Goal: Transaction & Acquisition: Download file/media

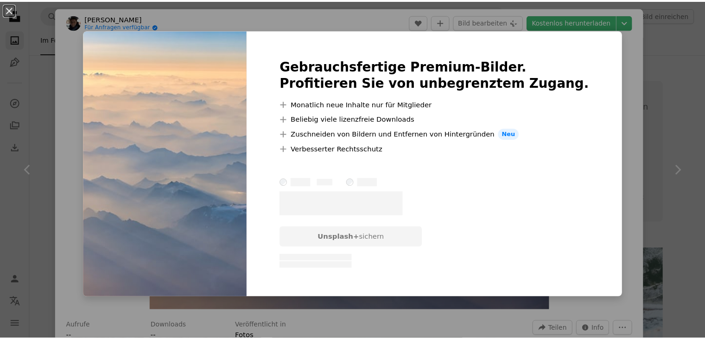
scroll to position [566, 0]
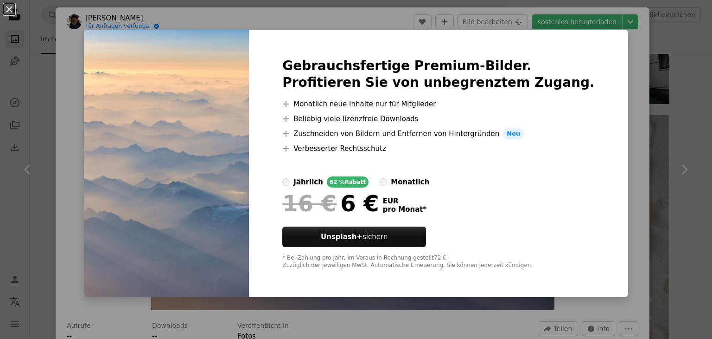
click at [52, 58] on div "An X shape Gebrauchsfertige Premium-Bilder. Profitieren Sie von unbegrenztem Zu…" at bounding box center [356, 169] width 712 height 339
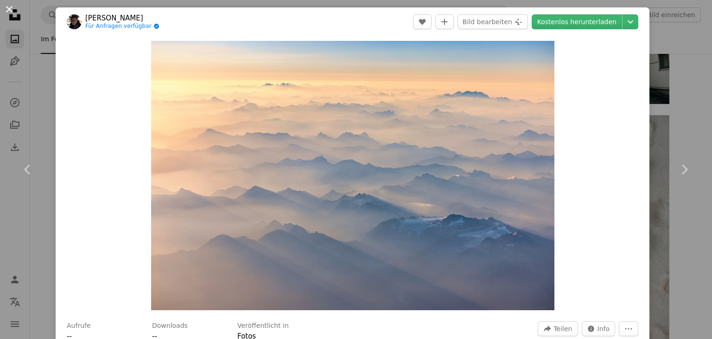
click at [8, 5] on button "An X shape" at bounding box center [9, 9] width 11 height 11
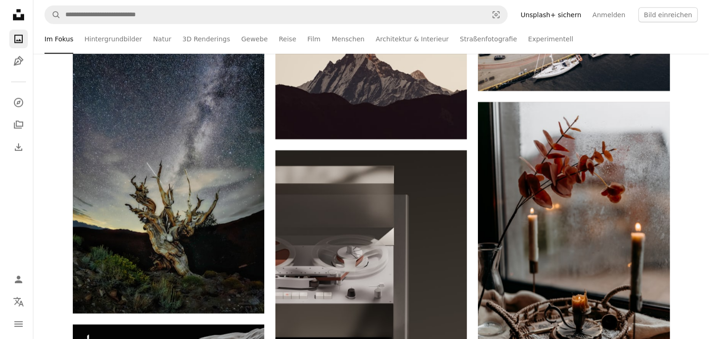
scroll to position [6208, 0]
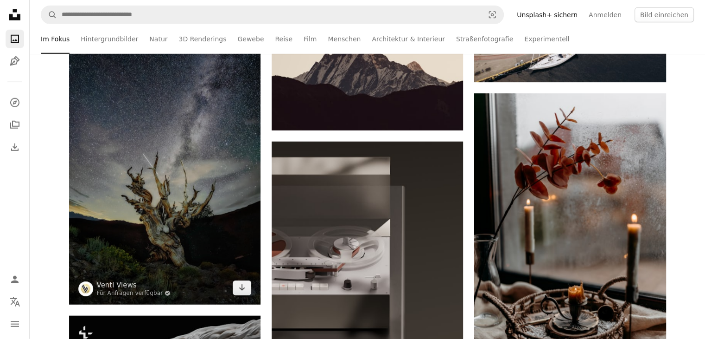
click at [163, 273] on img at bounding box center [165, 161] width 192 height 288
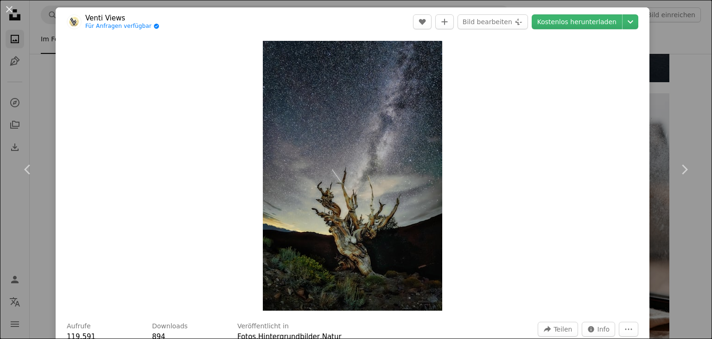
click at [167, 327] on h3 "Downloads" at bounding box center [170, 325] width 36 height 9
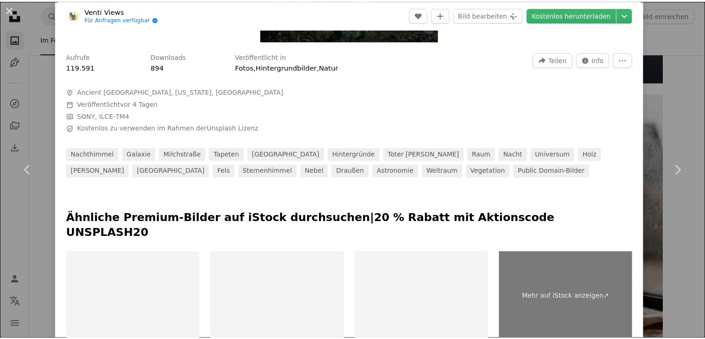
scroll to position [282, 0]
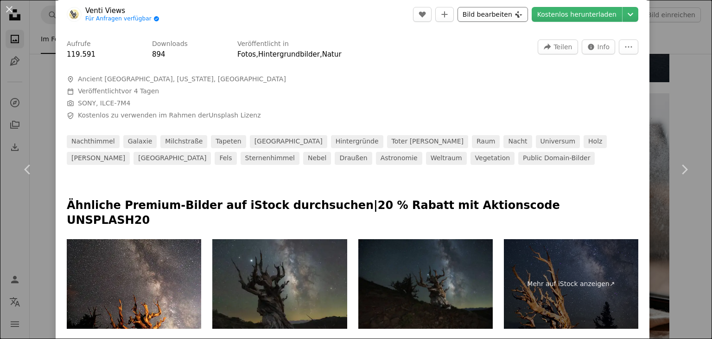
click at [493, 15] on button "Bild bearbeiten Plus sign for Unsplash+" at bounding box center [493, 14] width 70 height 15
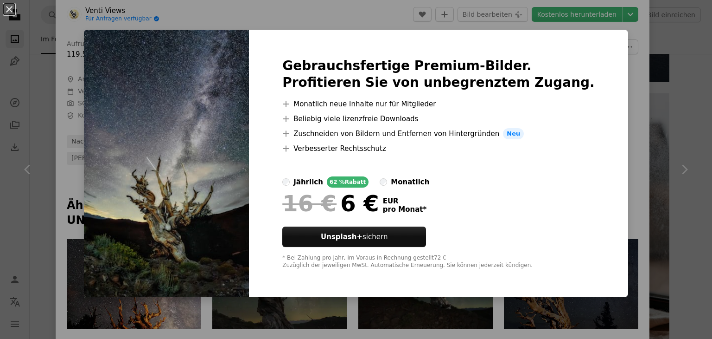
click at [665, 70] on div "An X shape Gebrauchsfertige Premium-Bilder. Profitieren Sie von unbegrenztem Zu…" at bounding box center [356, 169] width 712 height 339
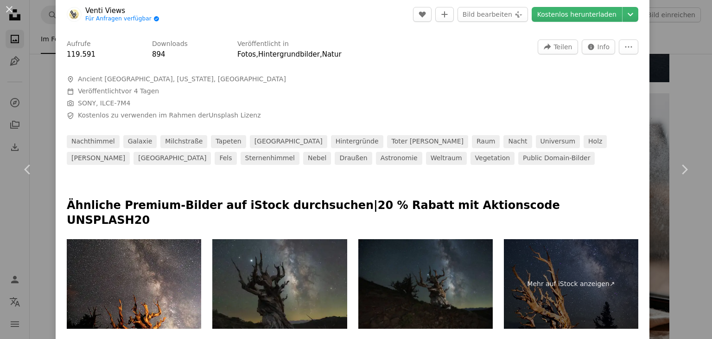
click at [622, 18] on div at bounding box center [622, 14] width 0 height 15
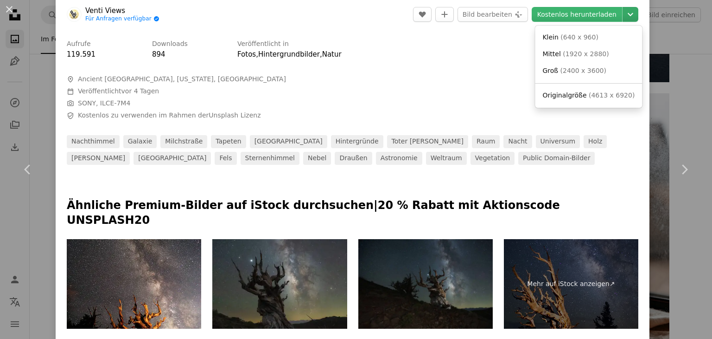
click at [623, 14] on icon "Chevron down" at bounding box center [630, 14] width 15 height 11
click at [588, 69] on span "( 2400 x 3600 )" at bounding box center [584, 70] width 46 height 7
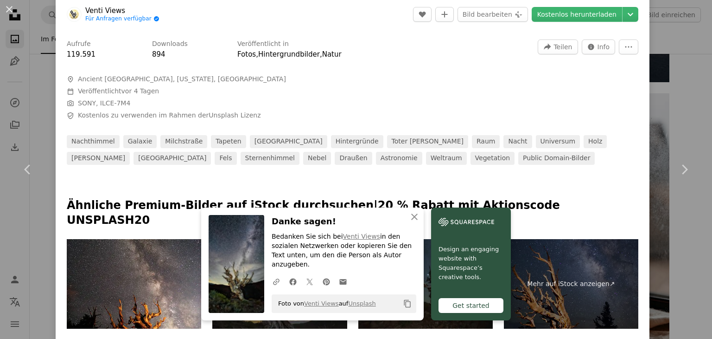
click at [6, 8] on button "An X shape" at bounding box center [9, 9] width 11 height 11
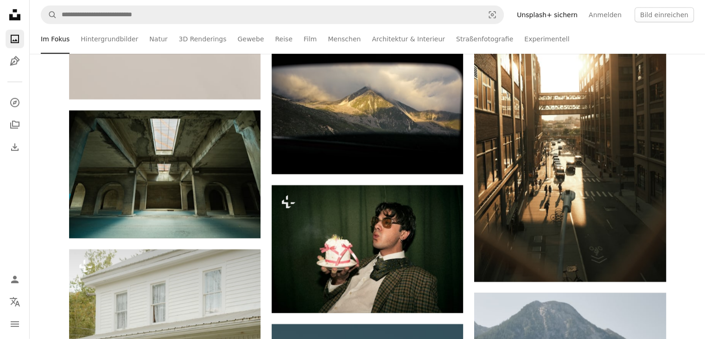
scroll to position [9958, 0]
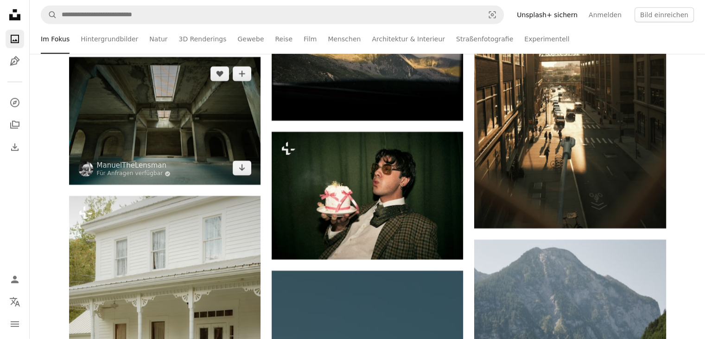
click at [185, 139] on img at bounding box center [165, 121] width 192 height 128
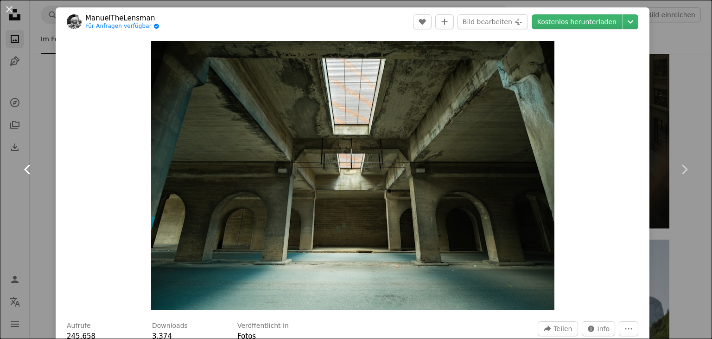
click at [47, 205] on link "Chevron left" at bounding box center [28, 169] width 56 height 89
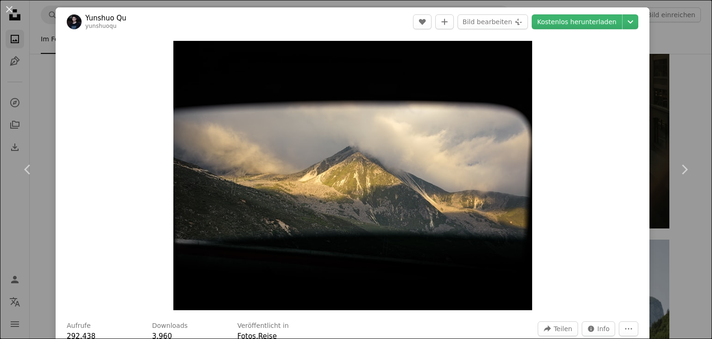
click at [651, 58] on div "An X shape Chevron left Chevron right Yunshuo Qu yunshuoqu A heart A plus sign …" at bounding box center [356, 169] width 712 height 339
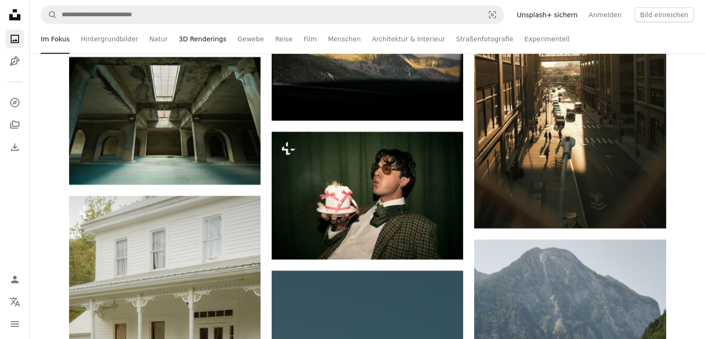
click at [179, 39] on link "3D Renderings" at bounding box center [203, 39] width 48 height 30
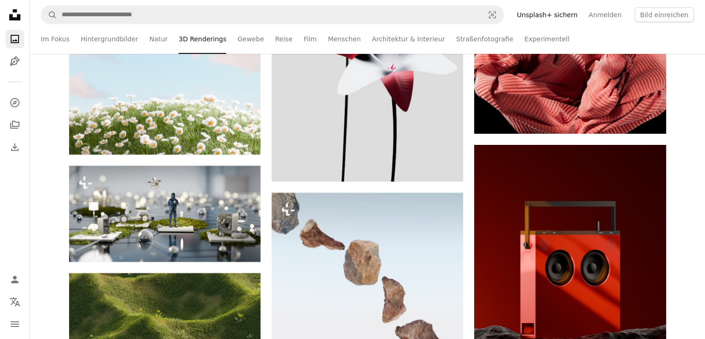
scroll to position [3743, 0]
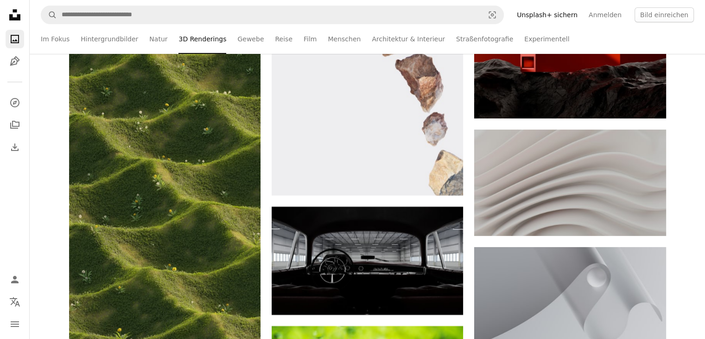
drag, startPoint x: 705, startPoint y: 221, endPoint x: 701, endPoint y: 236, distance: 15.9
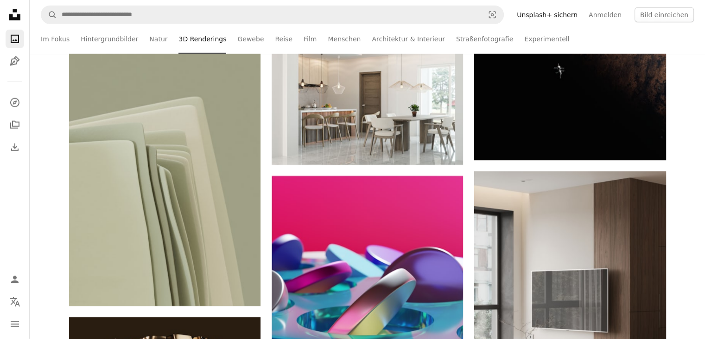
scroll to position [6307, 0]
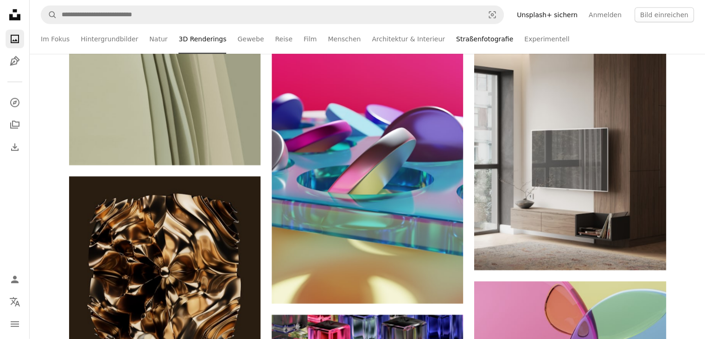
click at [456, 44] on link "Straßenfotografie" at bounding box center [484, 39] width 57 height 30
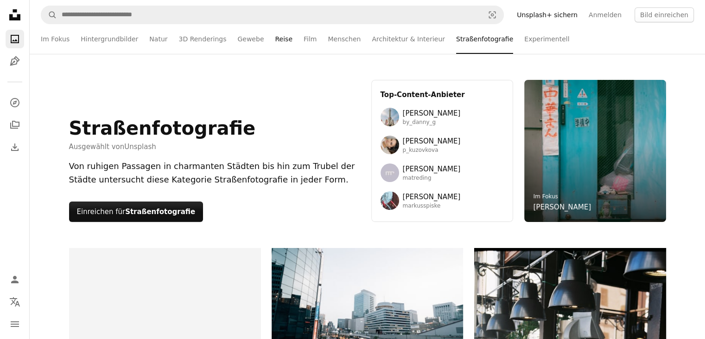
click at [275, 39] on link "Reise" at bounding box center [284, 39] width 18 height 30
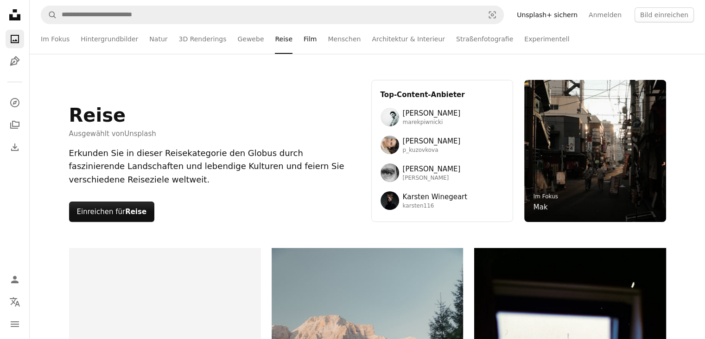
click at [304, 37] on link "Film" at bounding box center [310, 39] width 13 height 30
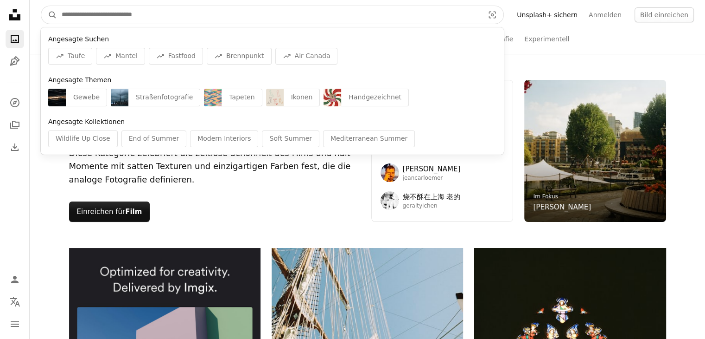
click at [108, 15] on input "Finden Sie Bildmaterial auf der ganzen Webseite" at bounding box center [269, 15] width 424 height 18
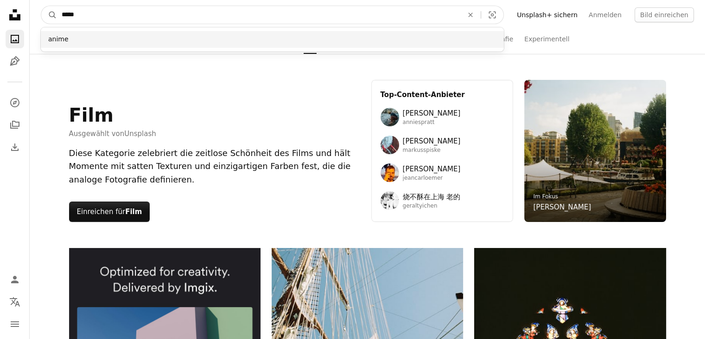
type input "*****"
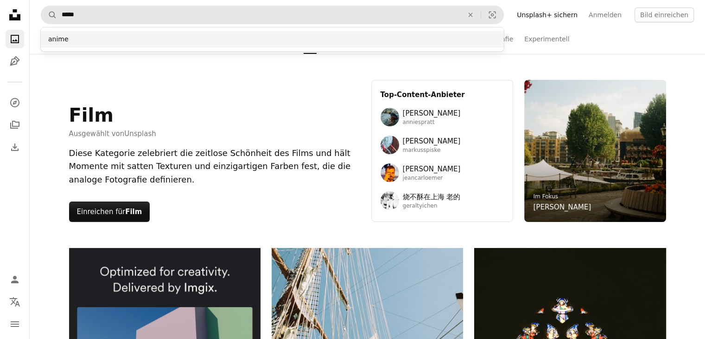
click at [79, 36] on div "anime" at bounding box center [272, 39] width 463 height 17
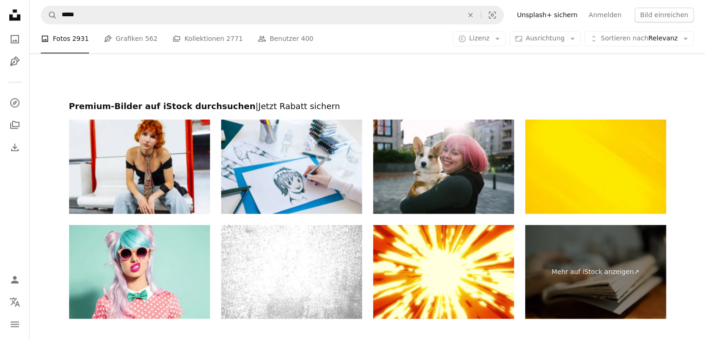
scroll to position [1553, 0]
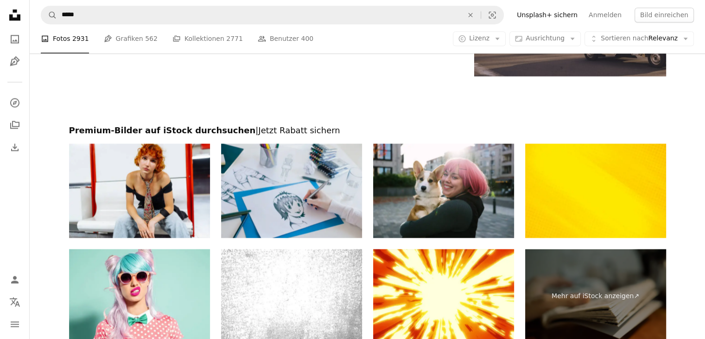
click at [342, 205] on img at bounding box center [291, 190] width 141 height 94
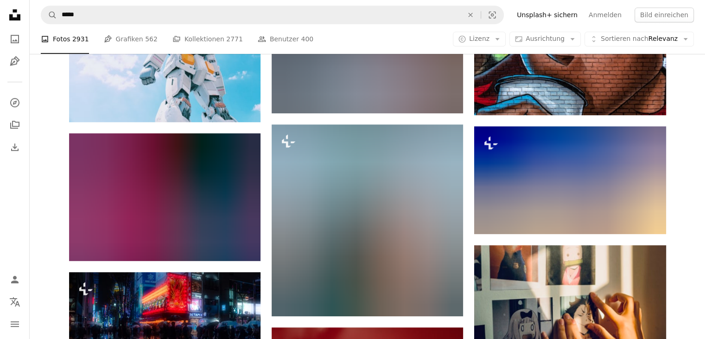
scroll to position [454, 0]
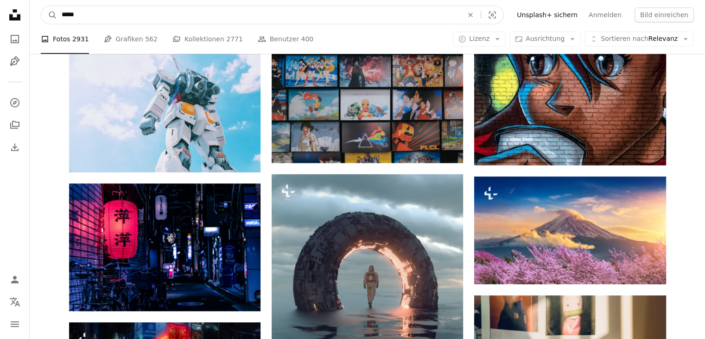
click at [159, 12] on input "*****" at bounding box center [258, 15] width 403 height 18
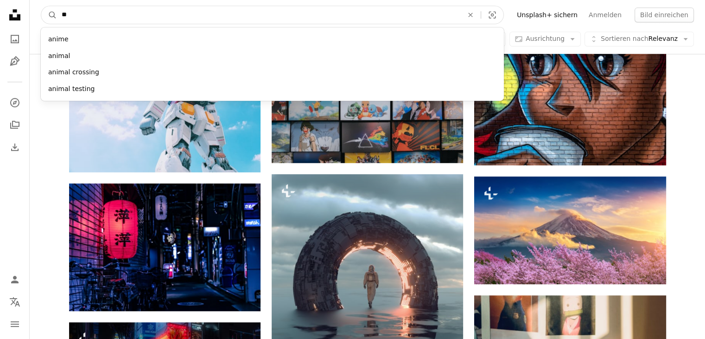
type input "*"
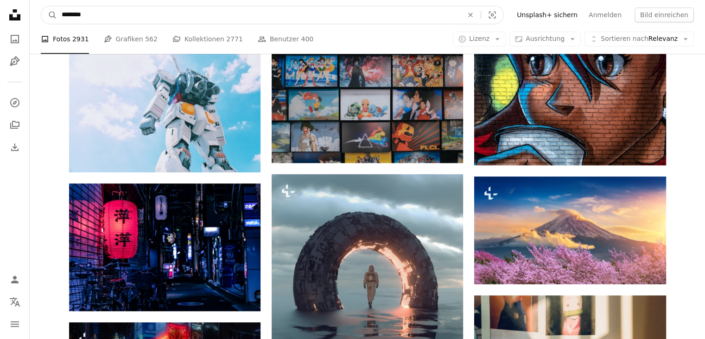
click at [159, 12] on input "********" at bounding box center [258, 15] width 403 height 18
type input "********"
click at [41, 6] on button "A magnifying glass" at bounding box center [49, 15] width 16 height 18
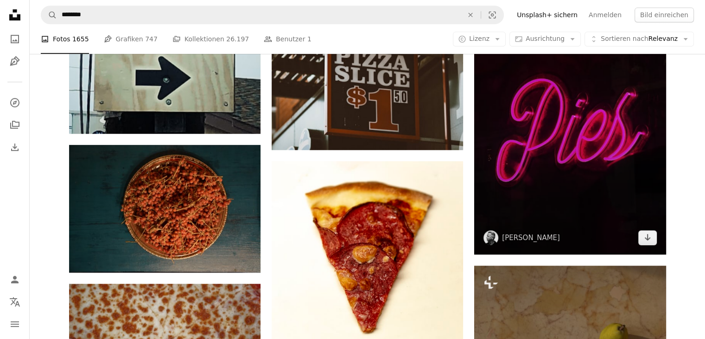
scroll to position [410, 0]
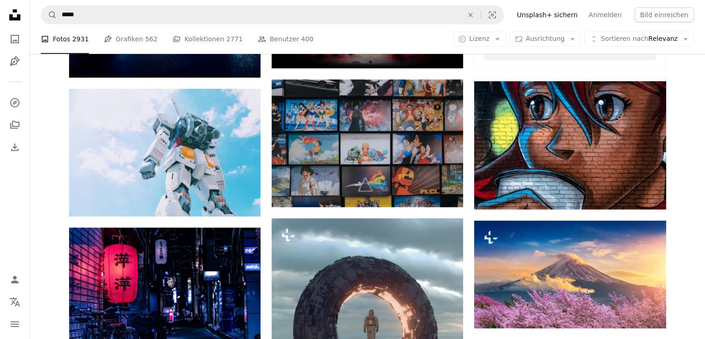
scroll to position [454, 0]
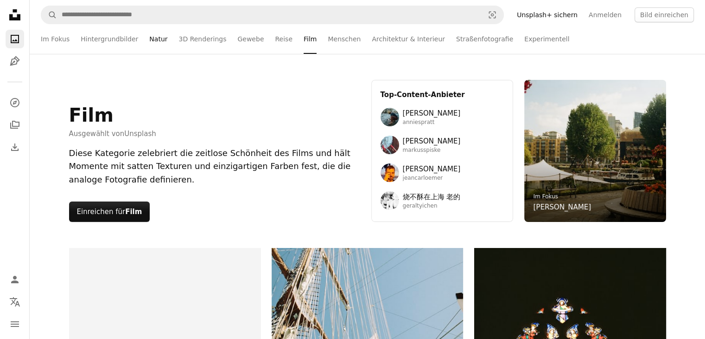
click at [150, 39] on link "Natur" at bounding box center [158, 39] width 18 height 30
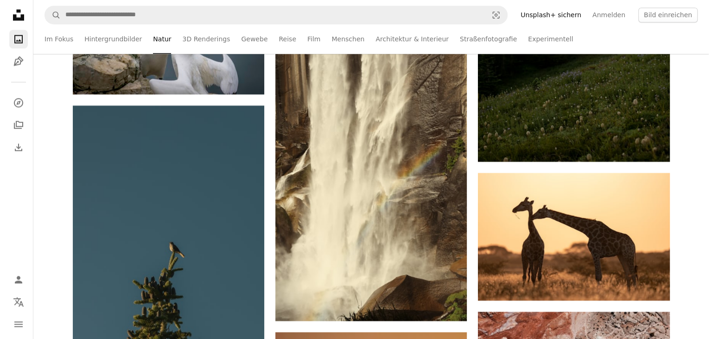
scroll to position [1470, 0]
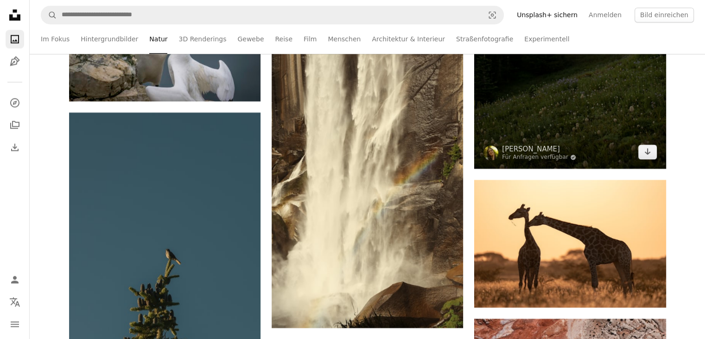
click at [626, 125] on img at bounding box center [570, 25] width 192 height 288
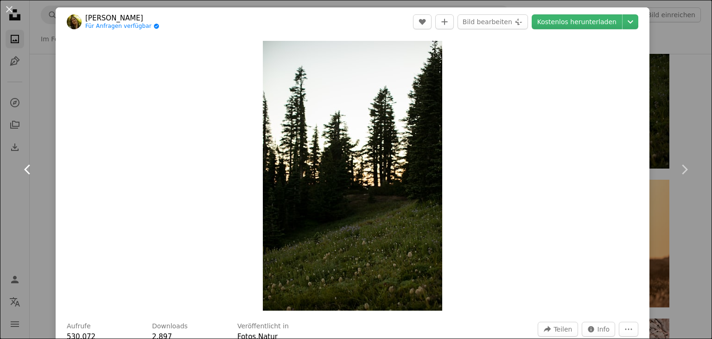
click at [22, 160] on link "Chevron left" at bounding box center [28, 169] width 56 height 89
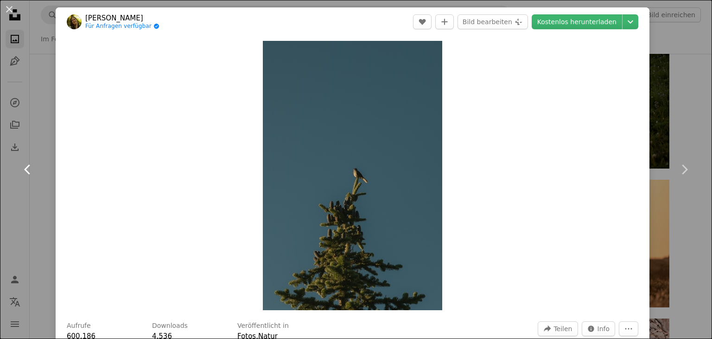
click at [22, 160] on link "Chevron left" at bounding box center [28, 169] width 56 height 89
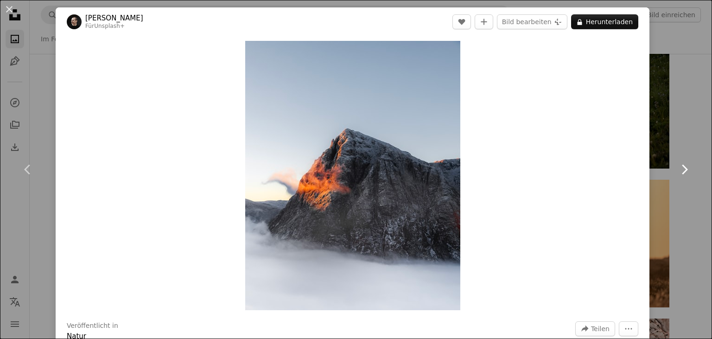
click at [677, 169] on icon "Chevron right" at bounding box center [684, 169] width 15 height 15
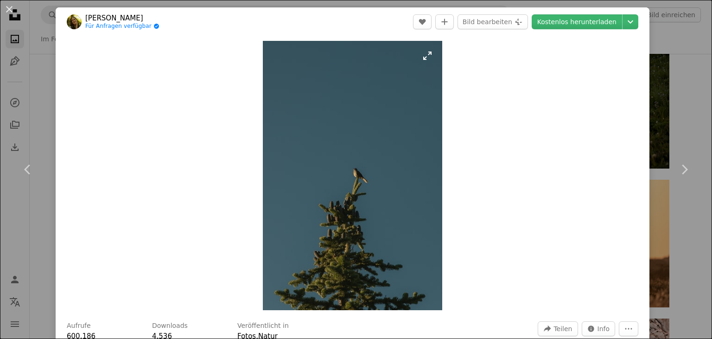
click at [348, 240] on img "Dieses Bild heranzoomen" at bounding box center [352, 175] width 179 height 269
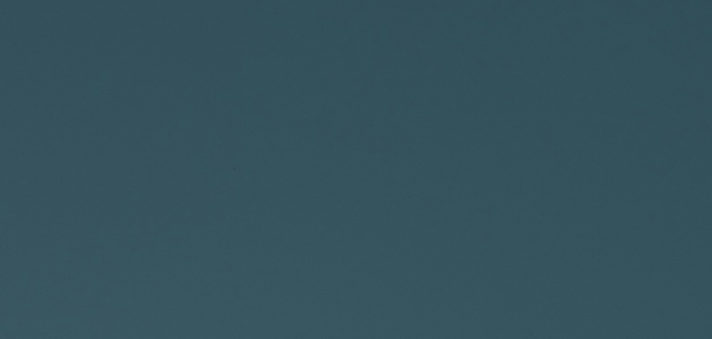
scroll to position [354, 0]
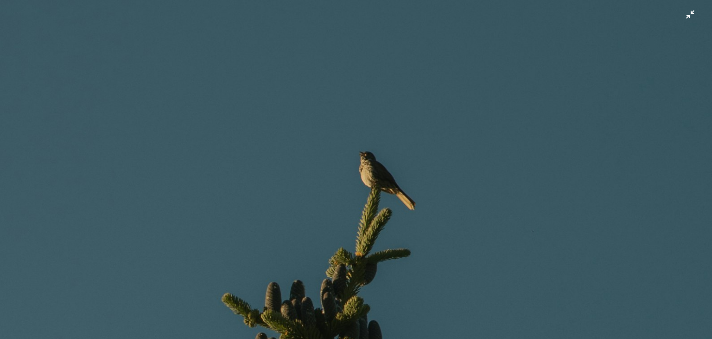
click at [348, 240] on img "Dieses Bild herauszoomen" at bounding box center [356, 180] width 713 height 1070
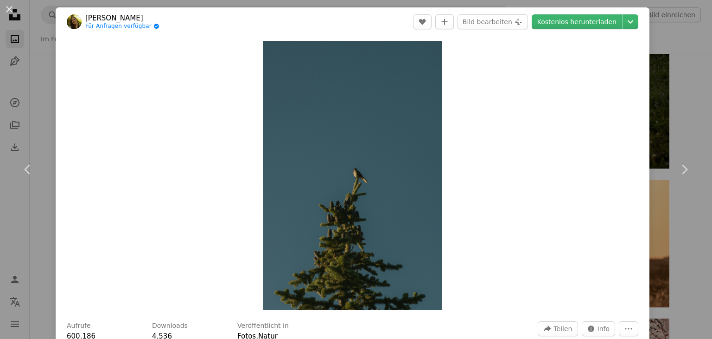
click at [348, 240] on img "Dieses Bild heranzoomen" at bounding box center [352, 175] width 179 height 269
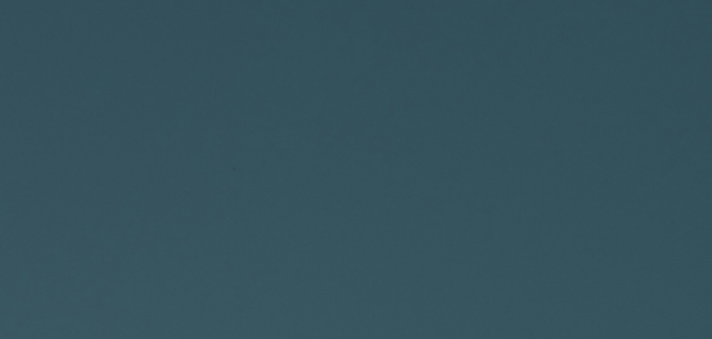
scroll to position [355, 0]
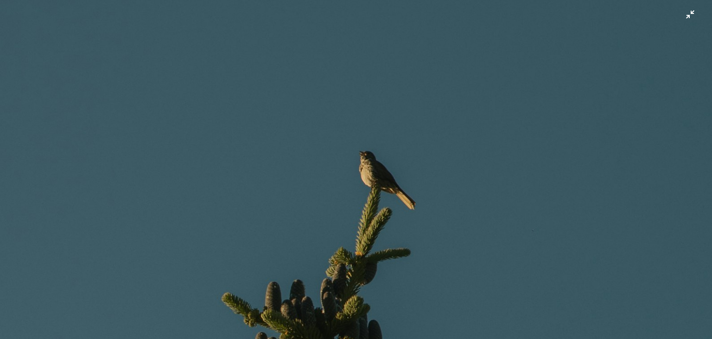
click at [348, 240] on img "Dieses Bild herauszoomen" at bounding box center [356, 180] width 713 height 1070
click at [348, 240] on img "Dieses Bild herauszoomen" at bounding box center [352, 175] width 179 height 269
click at [346, 240] on img "Dieses Bild herauszoomen" at bounding box center [356, 180] width 713 height 1070
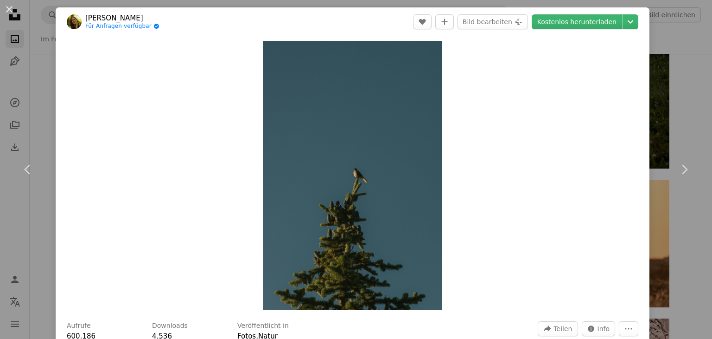
click at [346, 240] on img "Dieses Bild heranzoomen" at bounding box center [352, 175] width 179 height 269
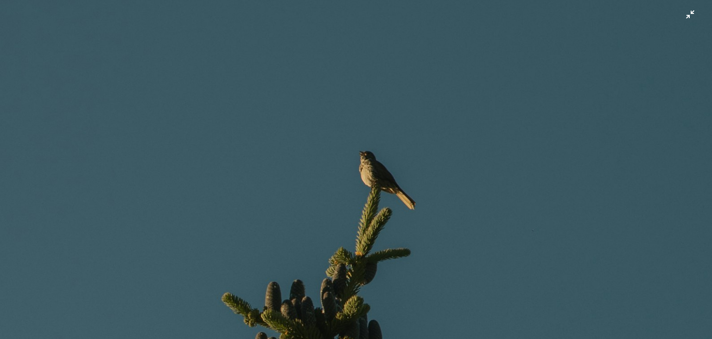
click at [346, 240] on img "Dieses Bild herauszoomen" at bounding box center [356, 180] width 713 height 1070
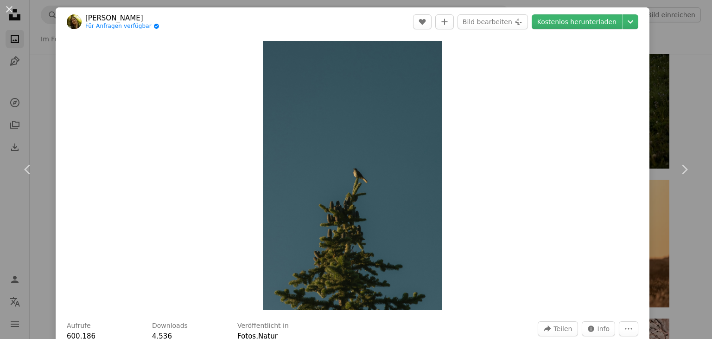
click at [675, 104] on div "An X shape Chevron left Chevron right [PERSON_NAME] Für Anfragen verfügbar A ch…" at bounding box center [356, 169] width 712 height 339
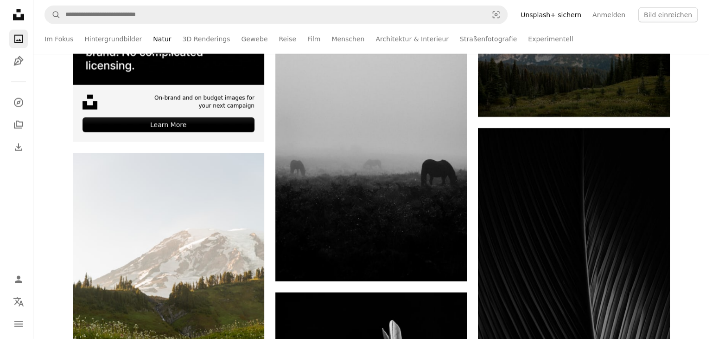
scroll to position [2491, 0]
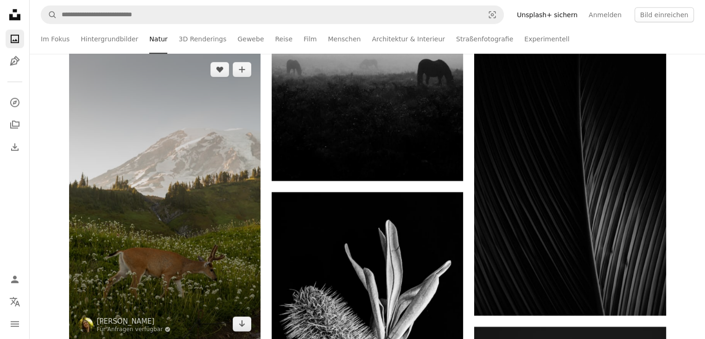
click at [259, 185] on img at bounding box center [165, 197] width 192 height 288
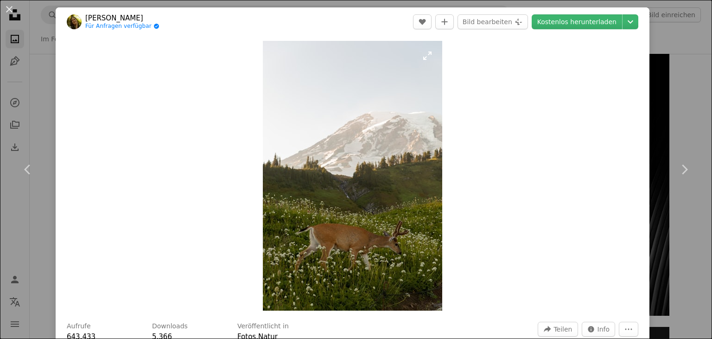
click at [270, 186] on img "Dieses Bild heranzoomen" at bounding box center [352, 175] width 179 height 269
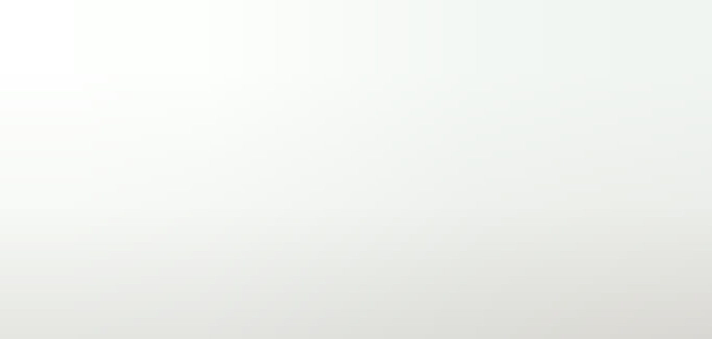
scroll to position [355, 0]
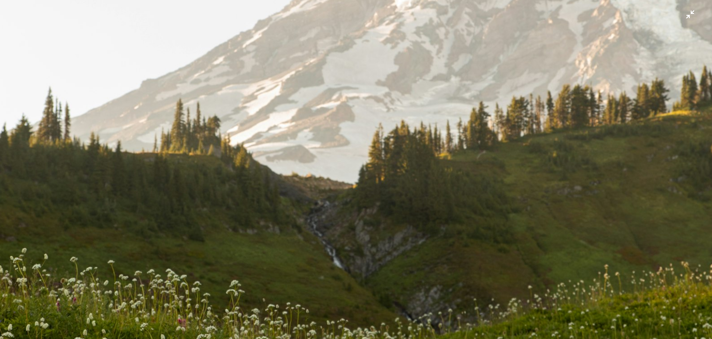
click at [270, 186] on img "Dieses Bild herauszoomen" at bounding box center [356, 179] width 713 height 1070
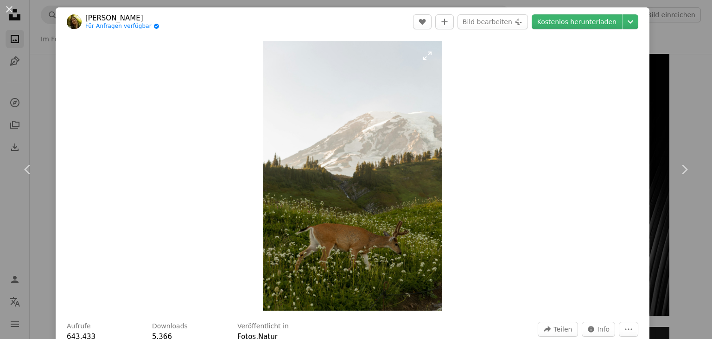
click at [270, 186] on img "Dieses Bild heranzoomen" at bounding box center [352, 175] width 179 height 269
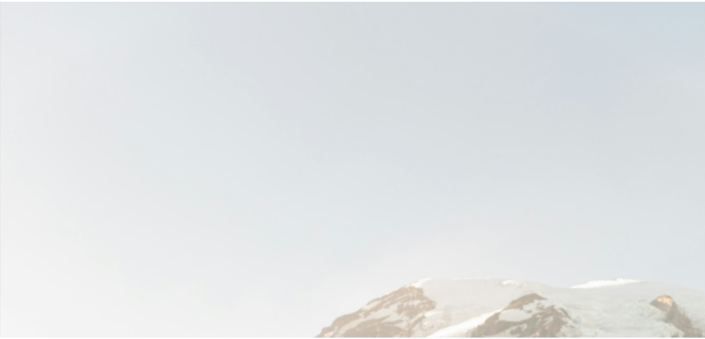
scroll to position [355, 0]
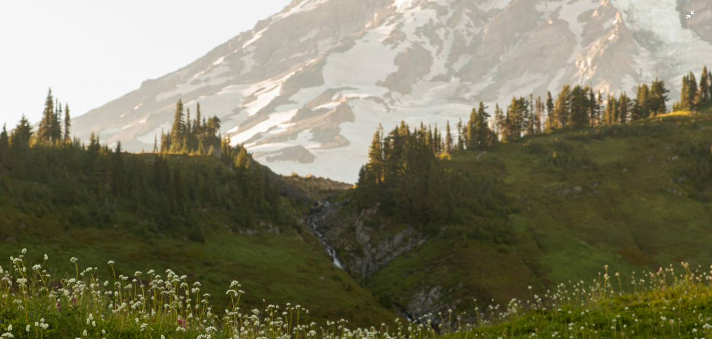
click at [237, 206] on img "Dieses Bild herauszoomen" at bounding box center [356, 180] width 713 height 1070
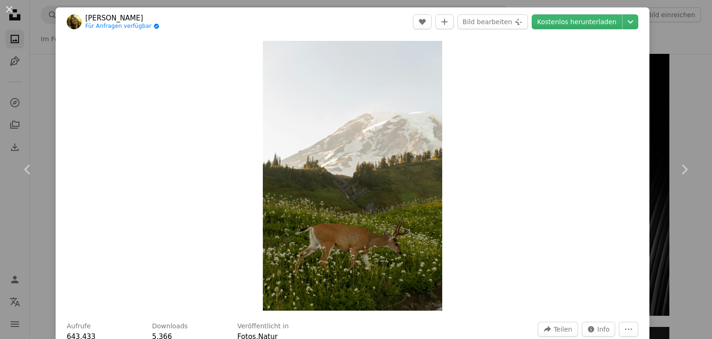
click at [661, 58] on div "An X shape Chevron left Chevron right [PERSON_NAME] Für Anfragen verfügbar A ch…" at bounding box center [356, 169] width 712 height 339
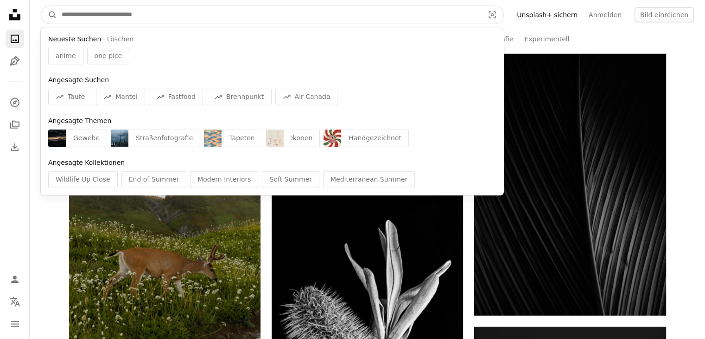
click at [161, 19] on input "Finden Sie Bildmaterial auf der ganzen Webseite" at bounding box center [269, 15] width 424 height 18
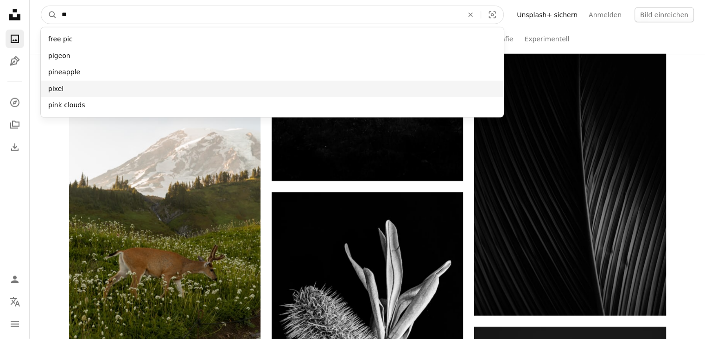
type input "**"
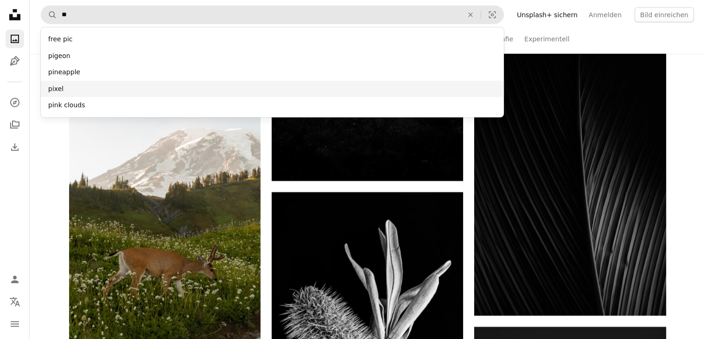
click at [51, 89] on div "pixel" at bounding box center [272, 89] width 463 height 17
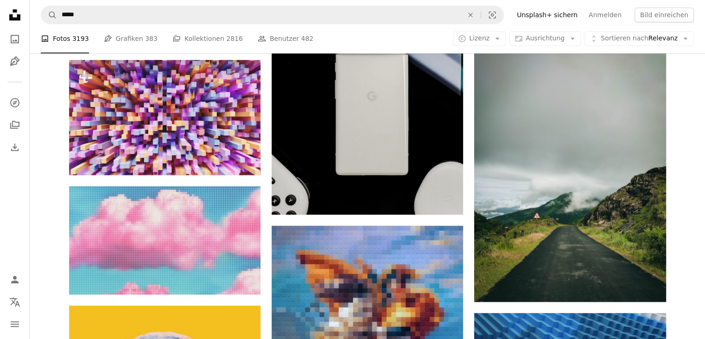
scroll to position [554, 0]
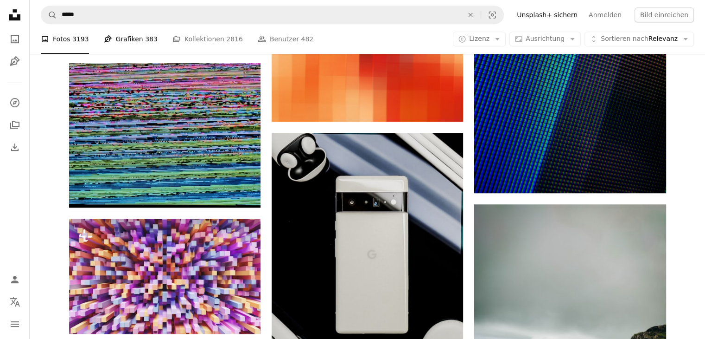
click at [134, 37] on link "Pen Tool Grafiken 383" at bounding box center [131, 39] width 54 height 30
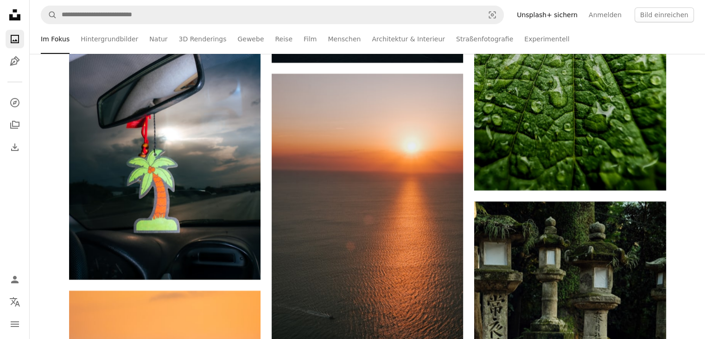
scroll to position [14243, 0]
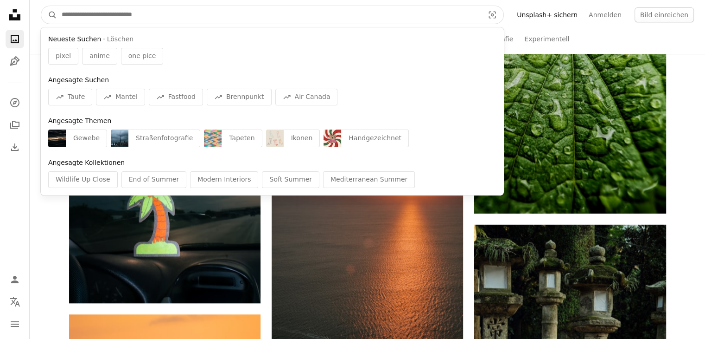
click at [182, 13] on input "Finden Sie Bildmaterial auf der ganzen Webseite" at bounding box center [269, 15] width 424 height 18
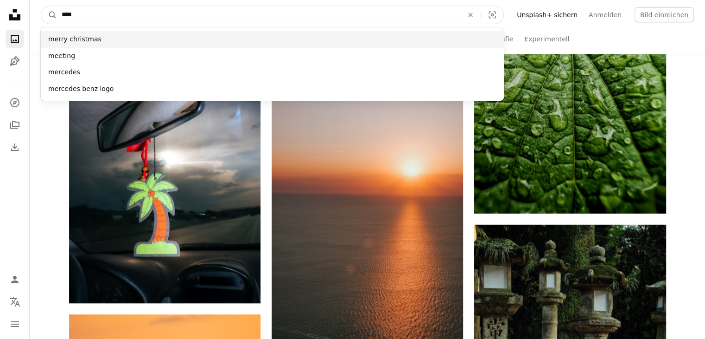
type input "****"
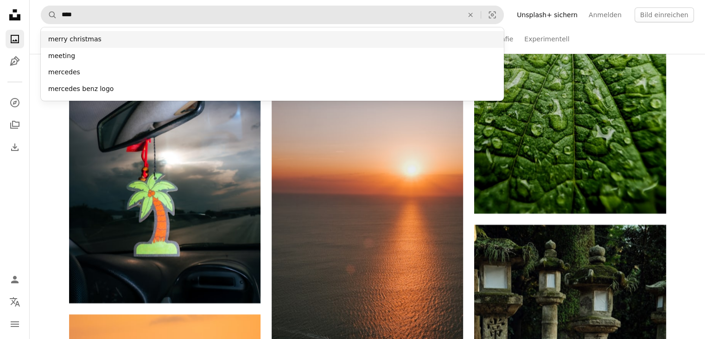
click at [94, 38] on div "merry christmas" at bounding box center [272, 39] width 463 height 17
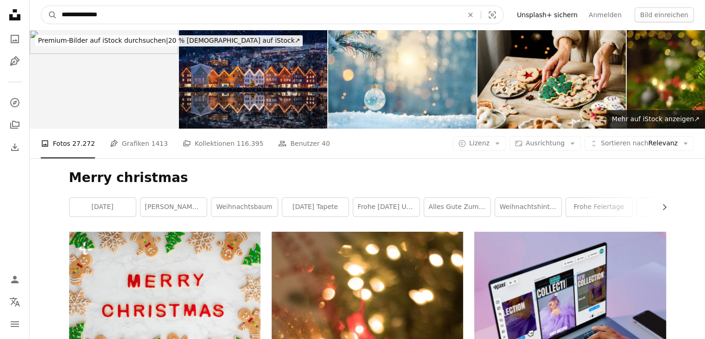
click at [131, 13] on input "**********" at bounding box center [258, 15] width 403 height 18
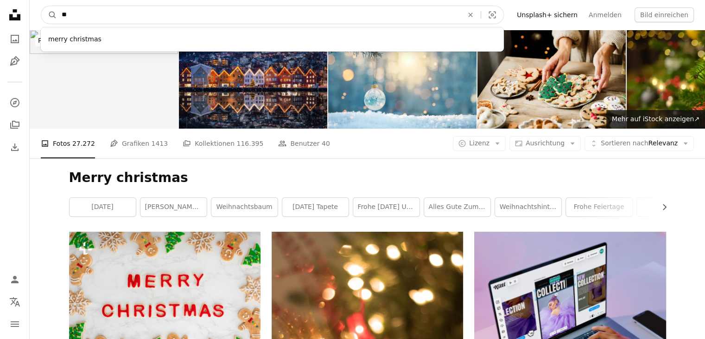
type input "*"
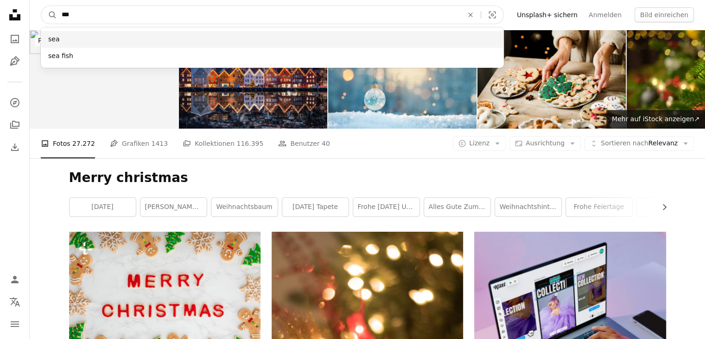
type input "***"
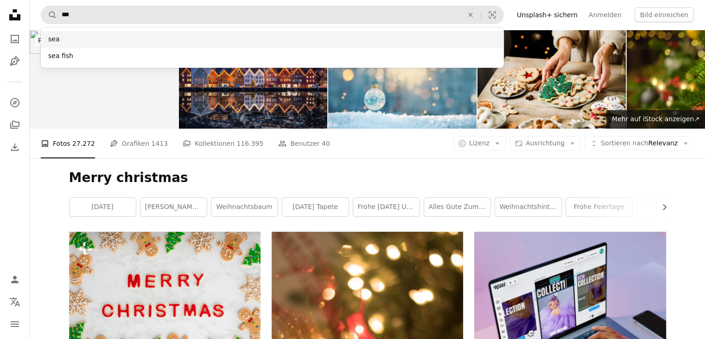
click at [59, 34] on div "sea" at bounding box center [272, 39] width 463 height 17
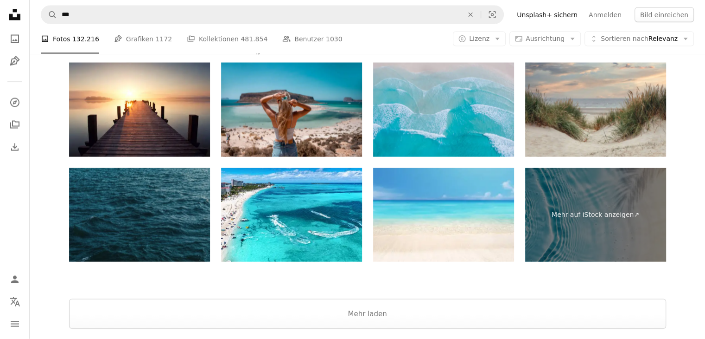
scroll to position [1855, 0]
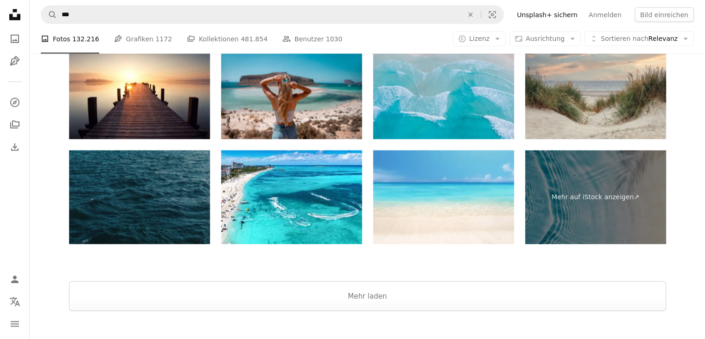
click at [189, 205] on img at bounding box center [139, 197] width 141 height 94
click at [137, 38] on link "Pen Tool Grafiken 1172" at bounding box center [143, 39] width 58 height 30
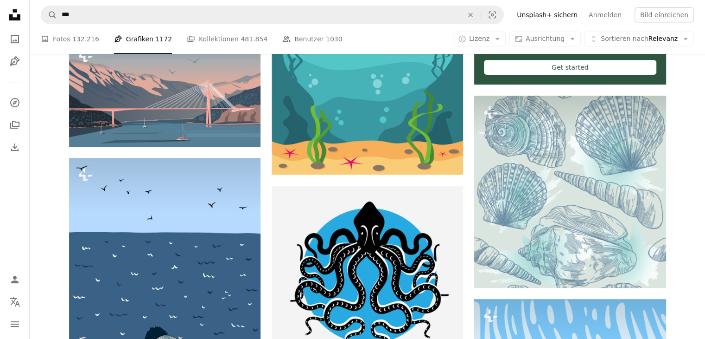
scroll to position [408, 0]
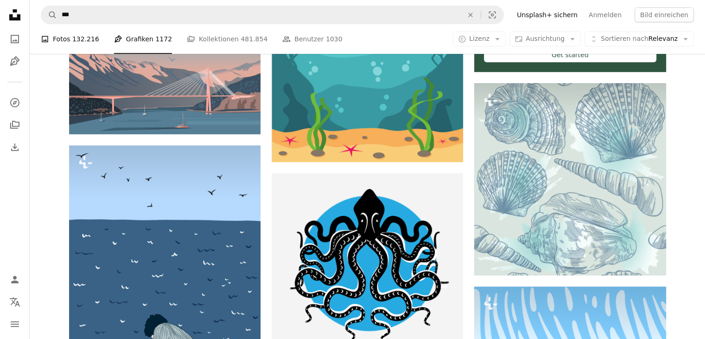
click at [50, 41] on link "A photo Fotos 132.216" at bounding box center [70, 39] width 58 height 30
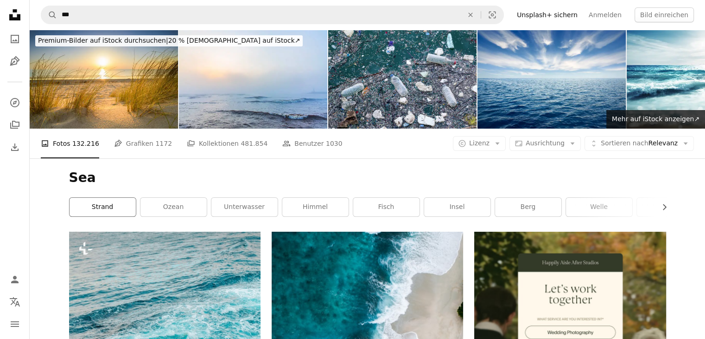
click at [110, 201] on link "Strand" at bounding box center [103, 207] width 66 height 19
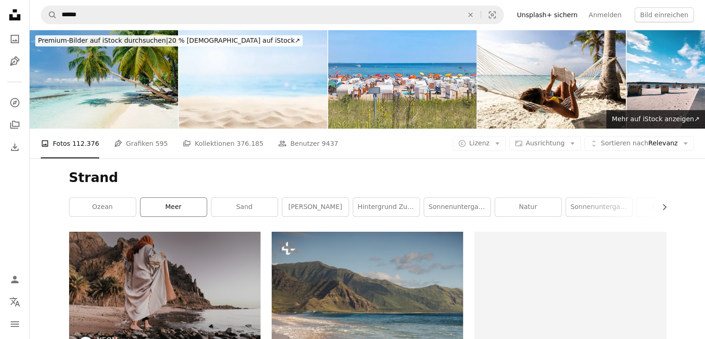
click at [145, 205] on link "Meer" at bounding box center [174, 207] width 66 height 19
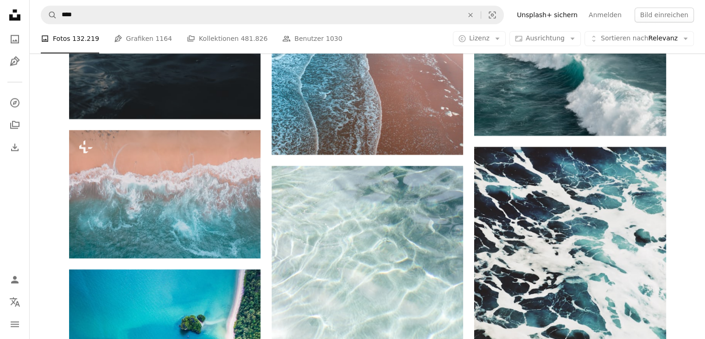
scroll to position [1280, 0]
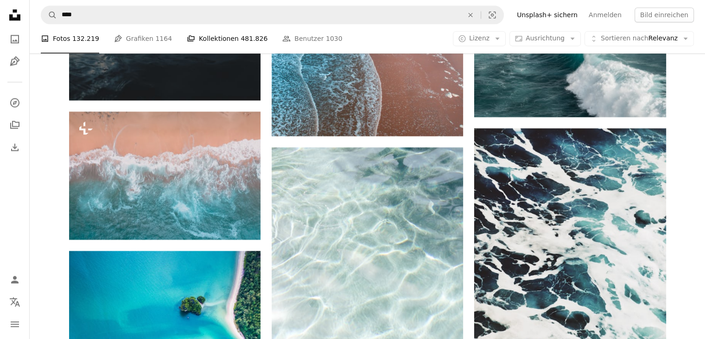
click at [198, 40] on link "A stack of folders Kollektionen 481.826" at bounding box center [227, 39] width 81 height 30
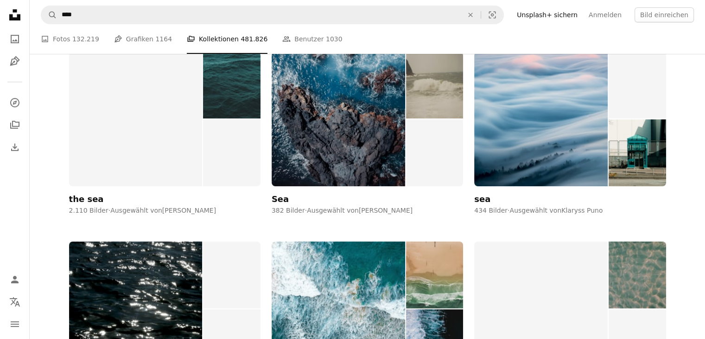
scroll to position [371, 0]
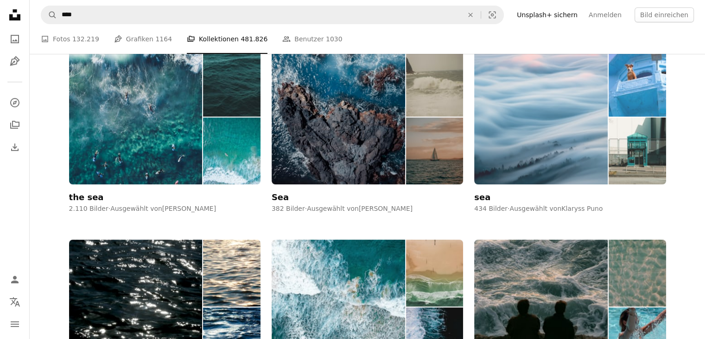
click at [646, 115] on img at bounding box center [637, 83] width 57 height 67
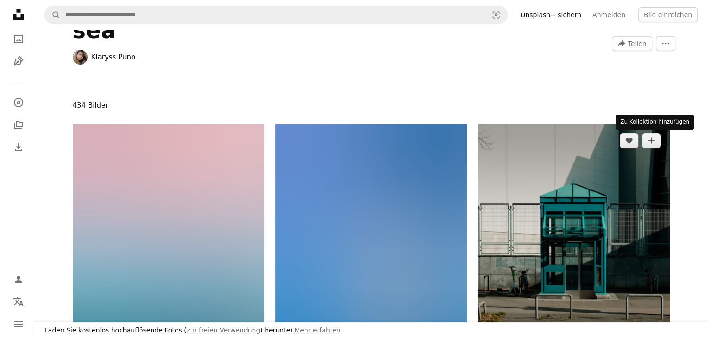
scroll to position [37, 0]
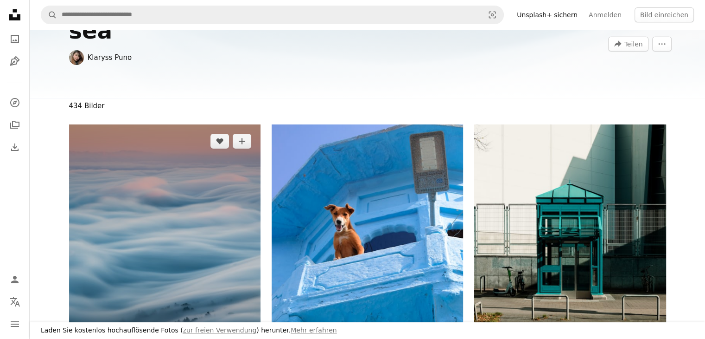
click at [239, 283] on img at bounding box center [165, 268] width 192 height 288
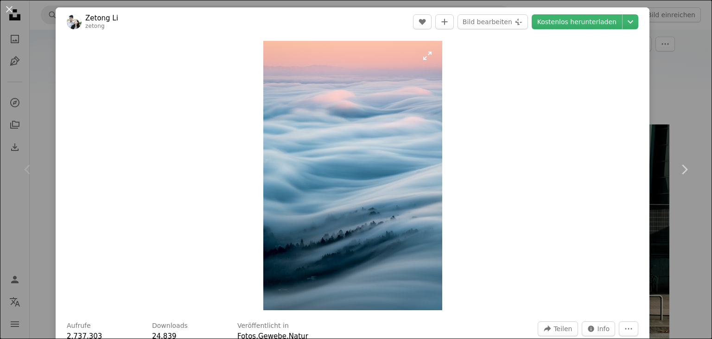
click at [341, 262] on img "Dieses Bild heranzoomen" at bounding box center [352, 175] width 179 height 269
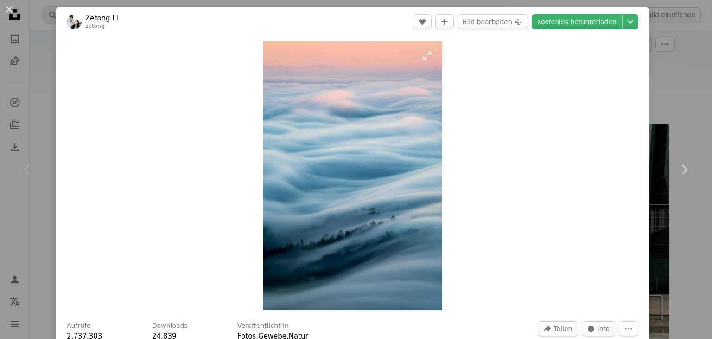
click at [341, 262] on img "Dieses Bild heranzoomen" at bounding box center [352, 175] width 179 height 269
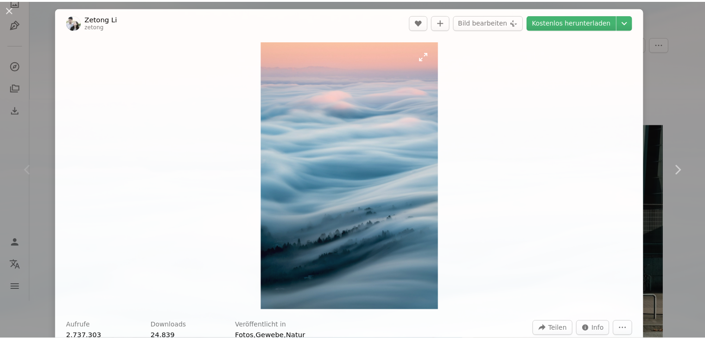
scroll to position [356, 0]
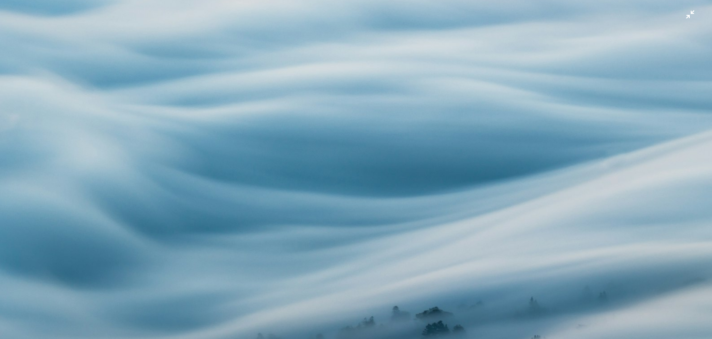
click at [570, 59] on img "Dieses Bild herauszoomen" at bounding box center [356, 179] width 713 height 1072
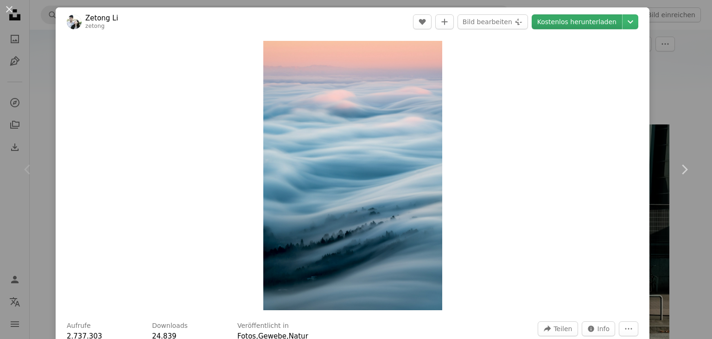
click at [607, 22] on link "Kostenlos herunterladen" at bounding box center [577, 21] width 90 height 15
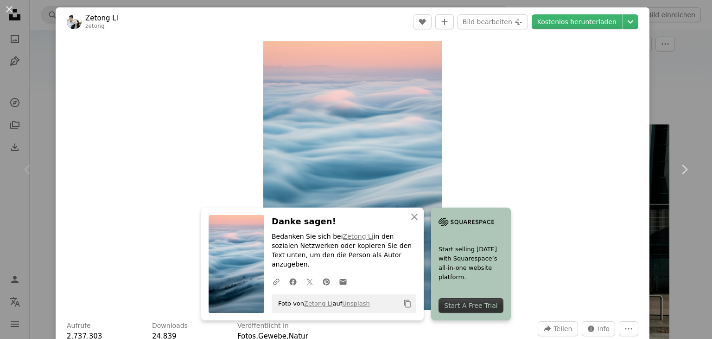
click at [588, 62] on div "Zoom in" at bounding box center [353, 175] width 594 height 278
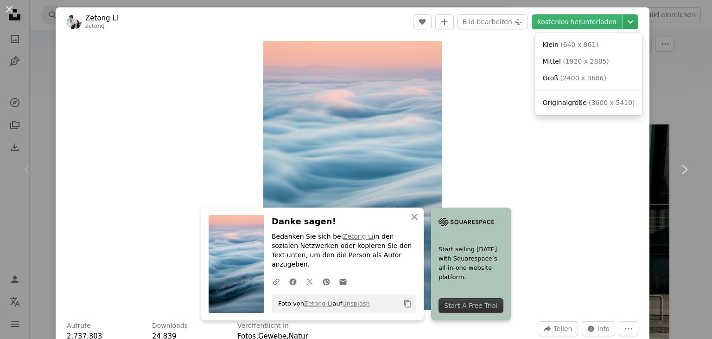
click at [628, 20] on icon "Downloadgröße auswählen" at bounding box center [631, 21] width 6 height 3
click at [589, 62] on span "( 1920 x 2885 )" at bounding box center [586, 61] width 46 height 7
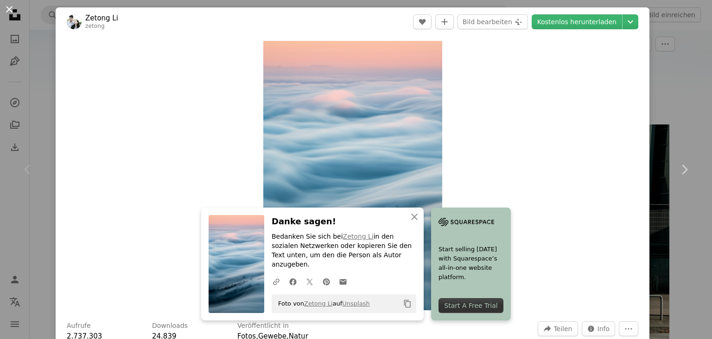
click at [6, 8] on button "An X shape" at bounding box center [9, 9] width 11 height 11
